Goal: Navigation & Orientation: Find specific page/section

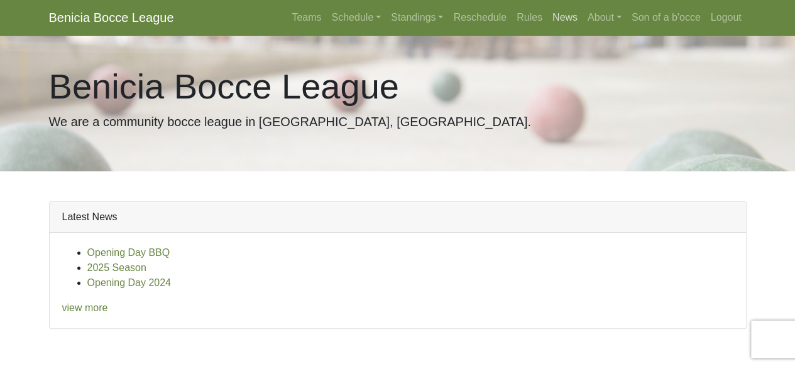
click at [559, 16] on link "News" at bounding box center [564, 17] width 35 height 25
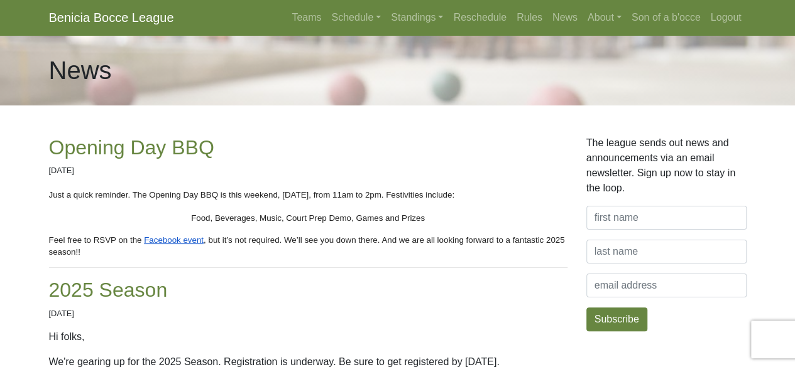
click at [123, 16] on link "Benicia Bocce League" at bounding box center [111, 17] width 125 height 25
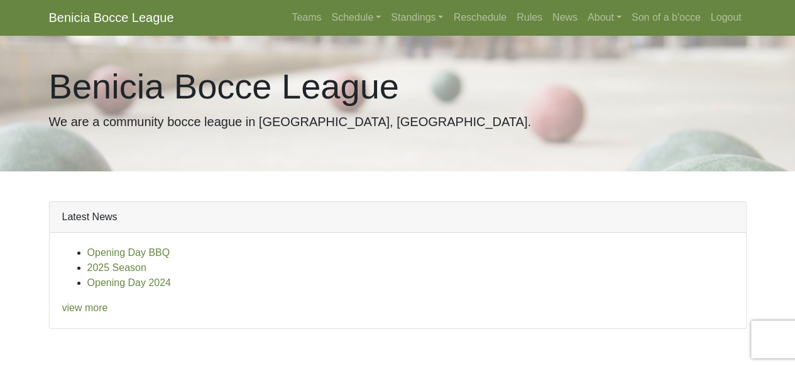
scroll to position [67, 0]
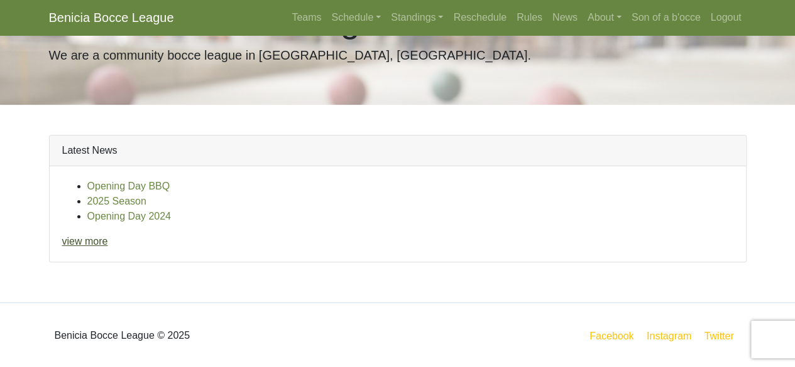
click at [84, 246] on link "view more" at bounding box center [85, 241] width 46 height 11
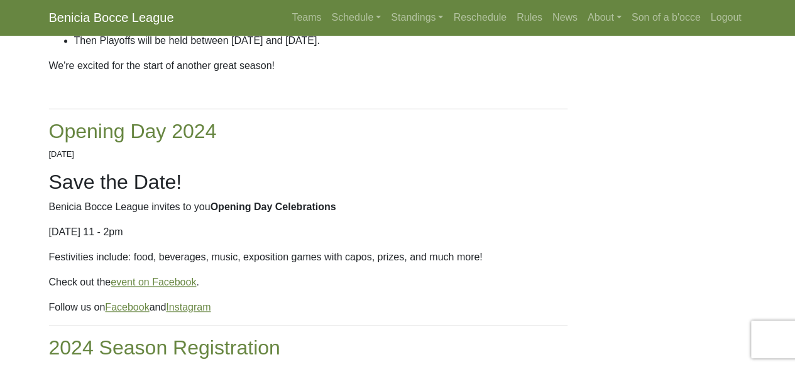
scroll to position [628, 0]
